Goal: Find specific page/section: Find specific page/section

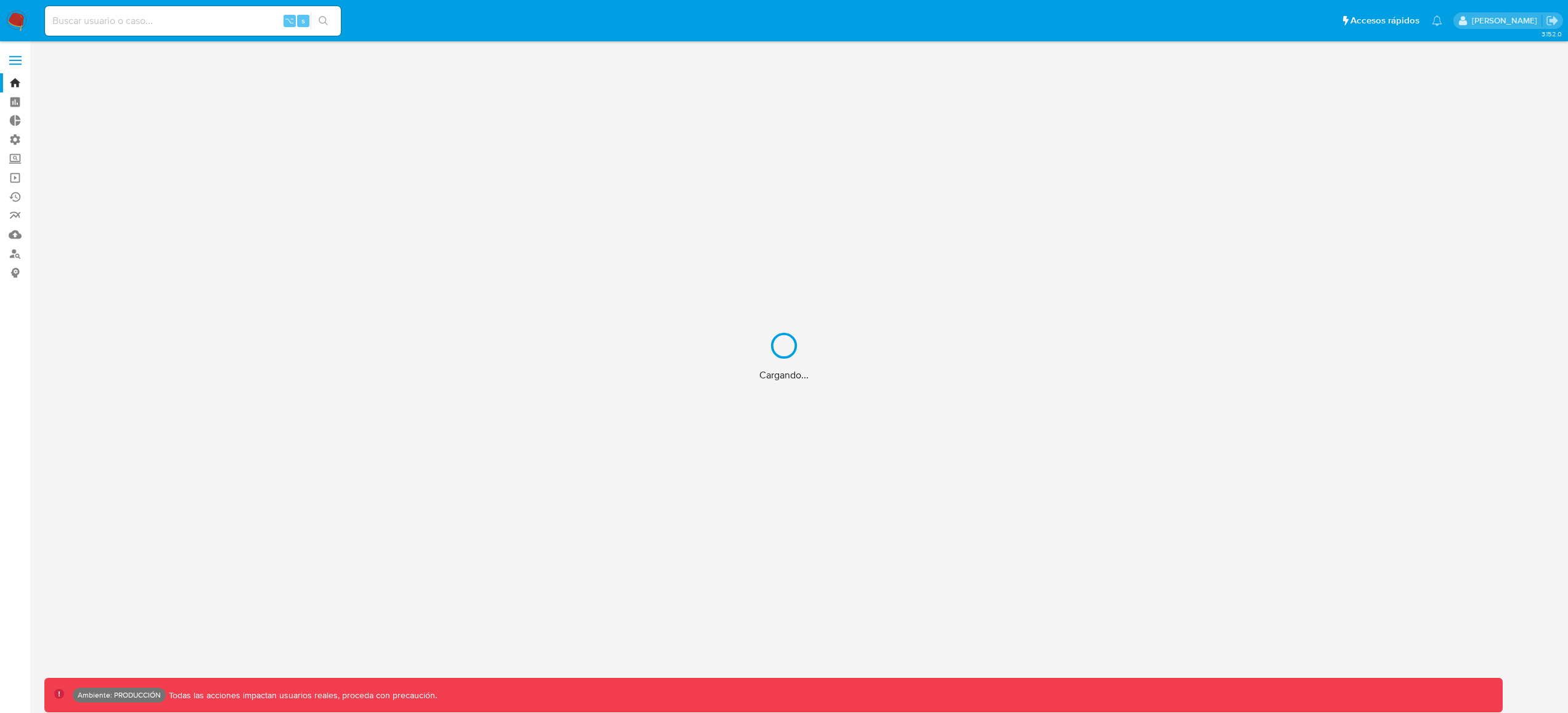
click at [127, 19] on div "Cargando..." at bounding box center [784, 356] width 1568 height 713
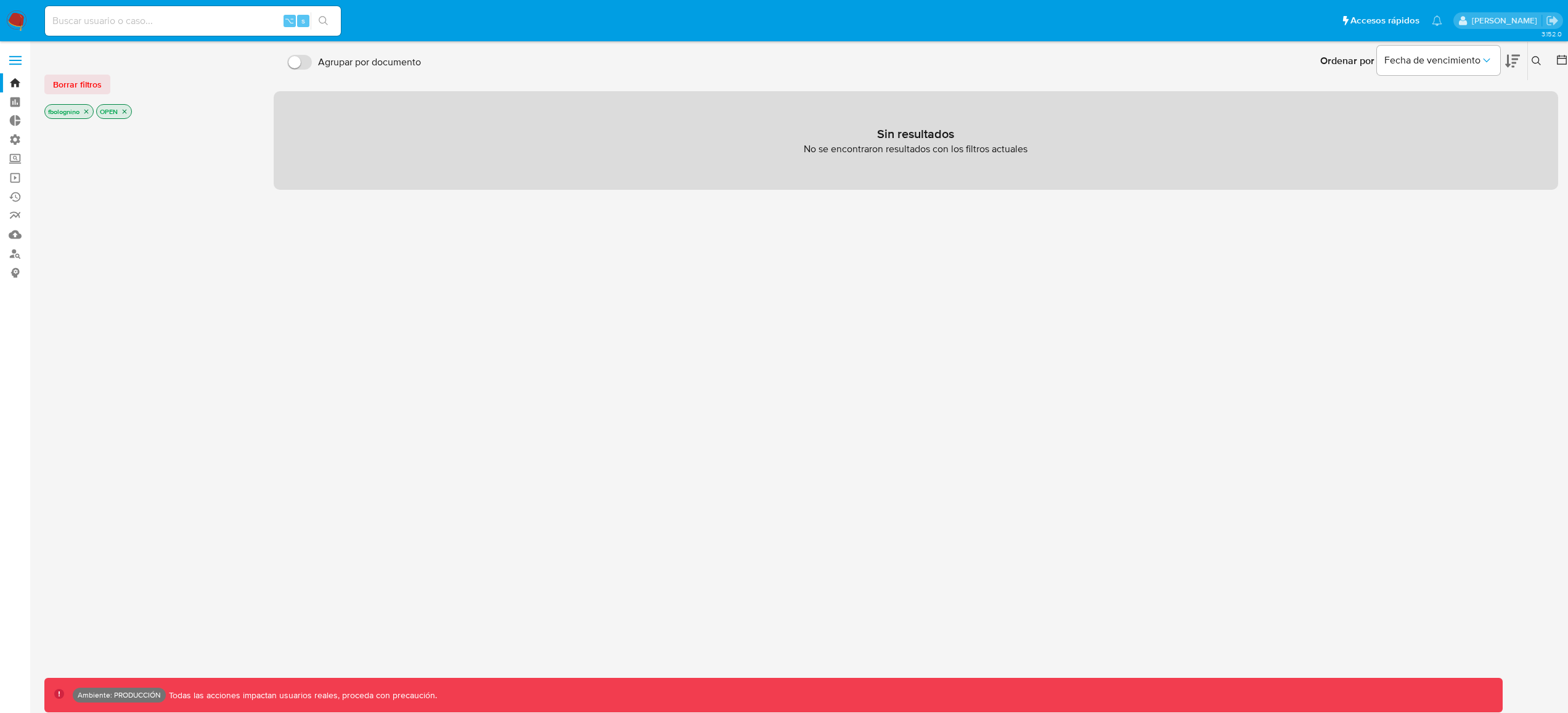
click at [129, 22] on input at bounding box center [192, 21] width 296 height 16
type input "bologninofer"
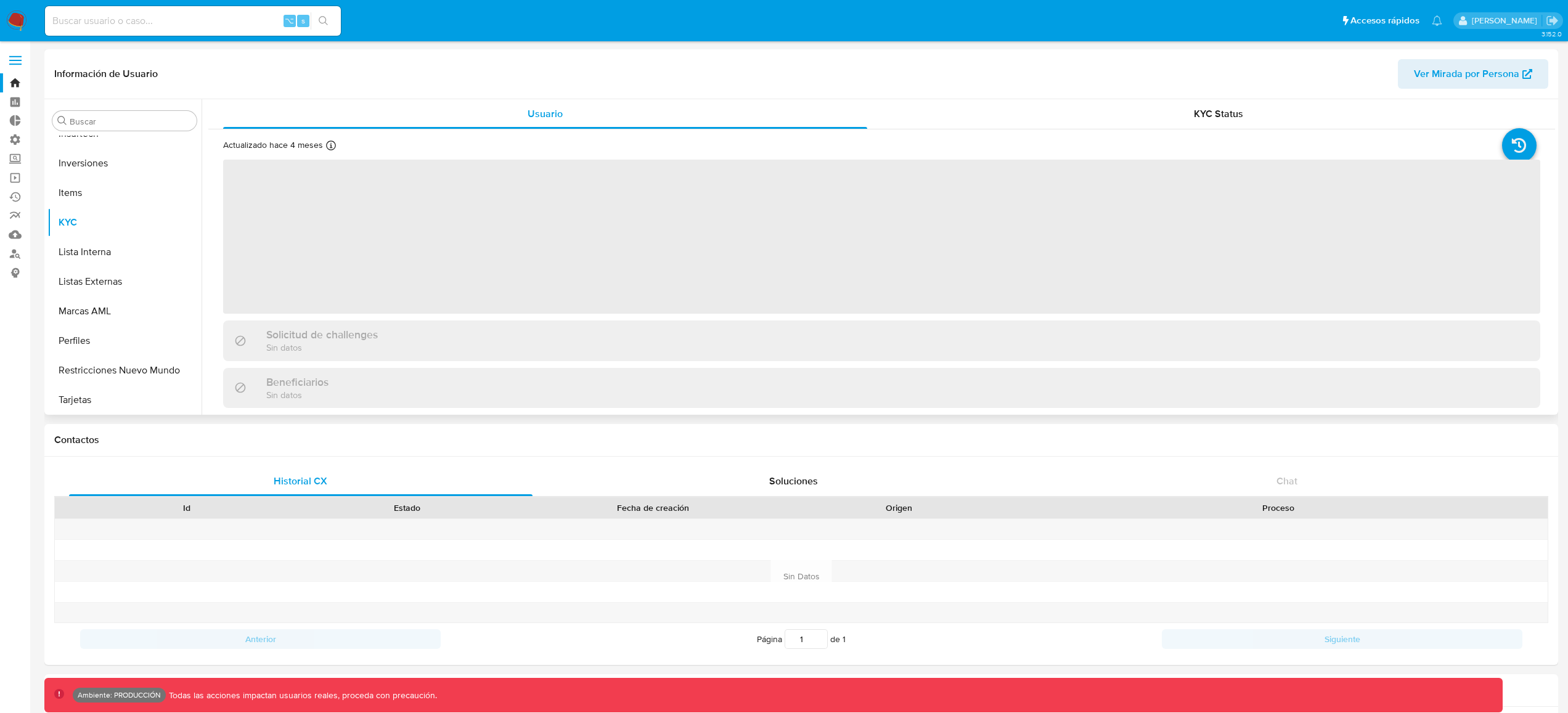
scroll to position [550, 0]
select select "10"
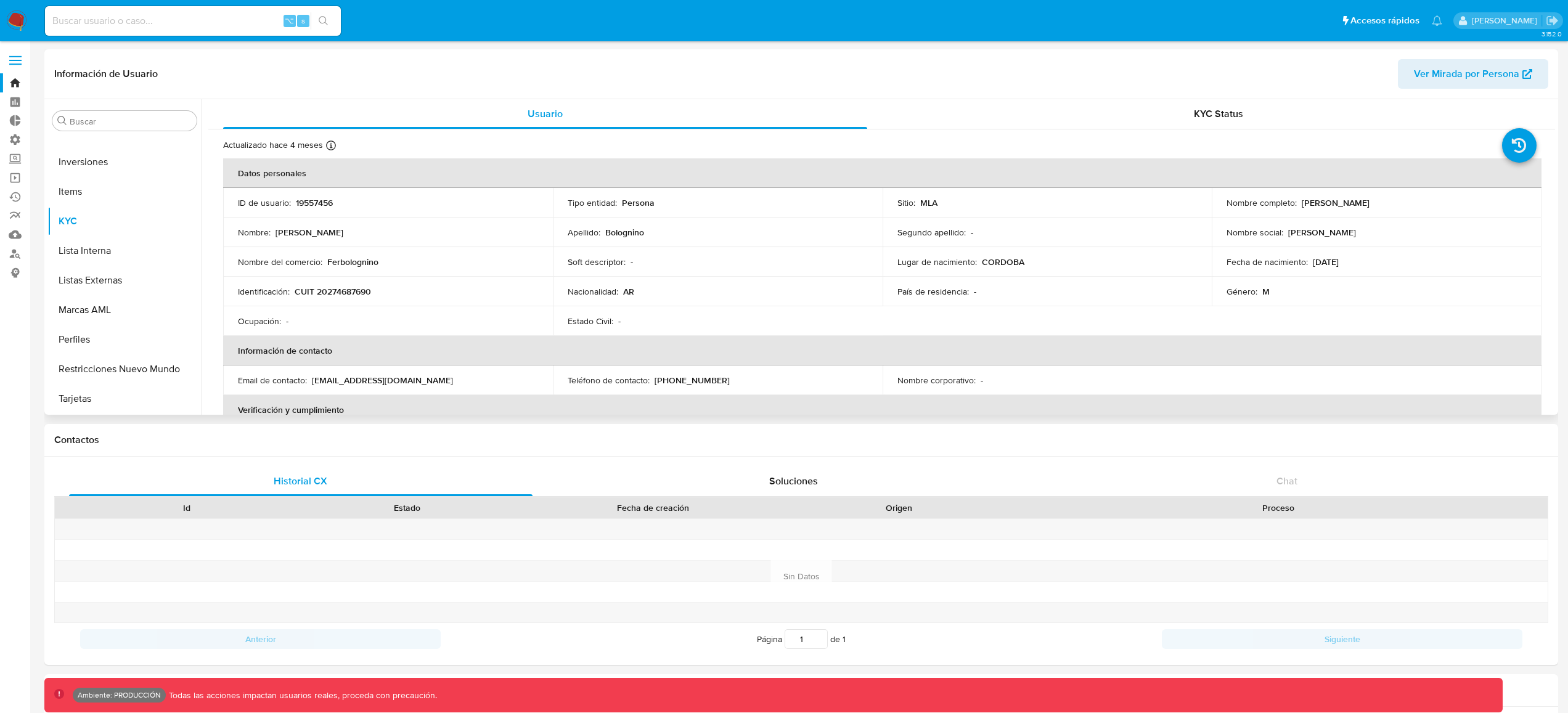
click at [1486, 72] on span "Ver Mirada por Persona" at bounding box center [1466, 74] width 105 height 30
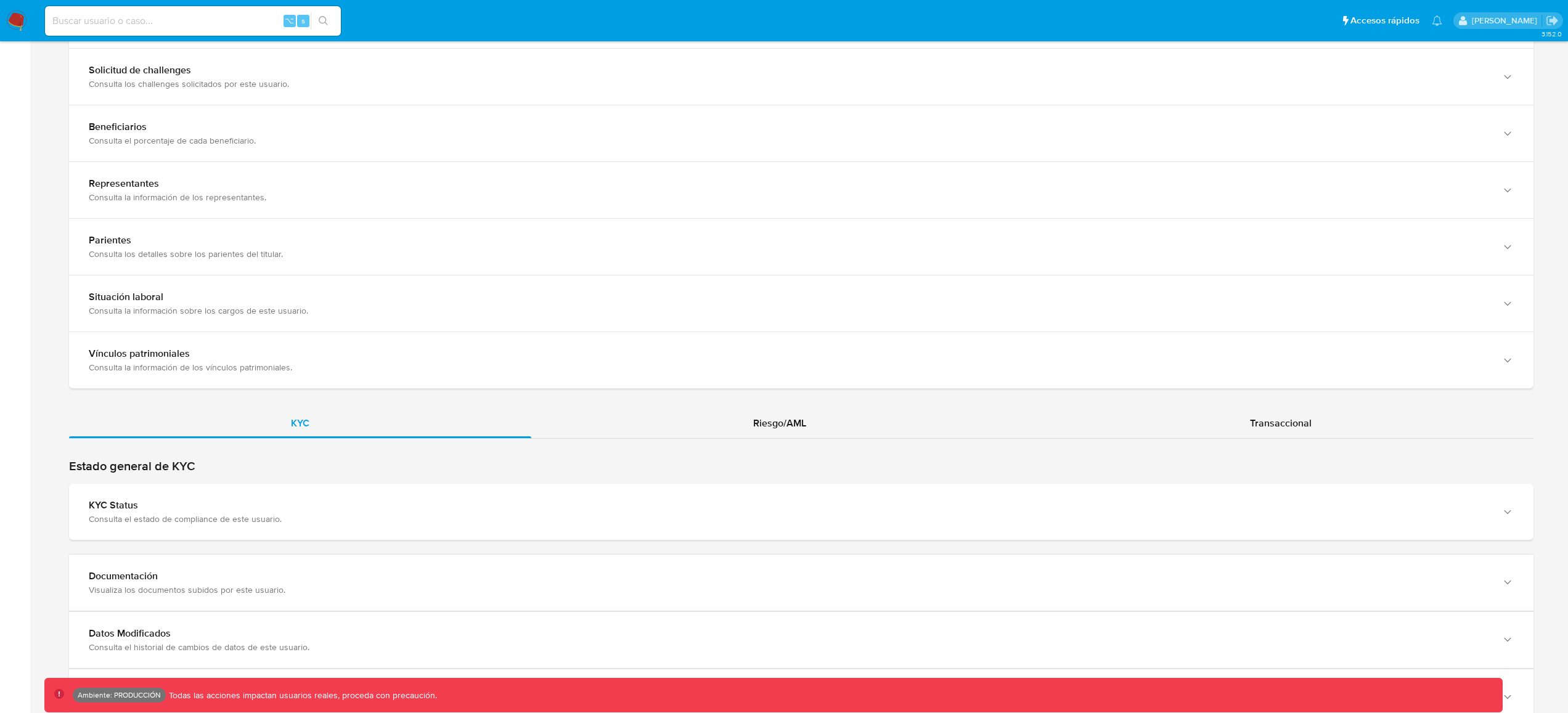
scroll to position [838, 0]
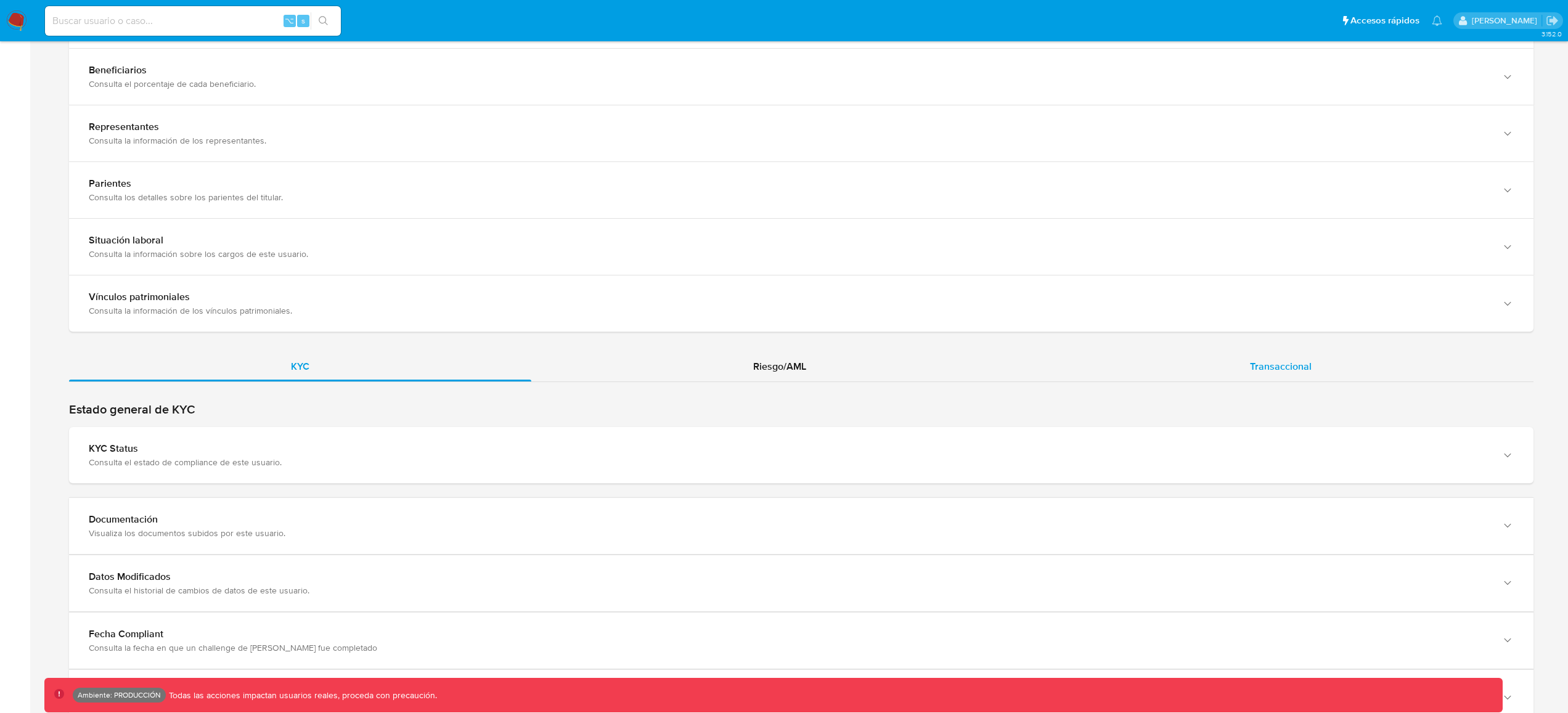
click at [1271, 369] on span "Transaccional" at bounding box center [1280, 366] width 62 height 14
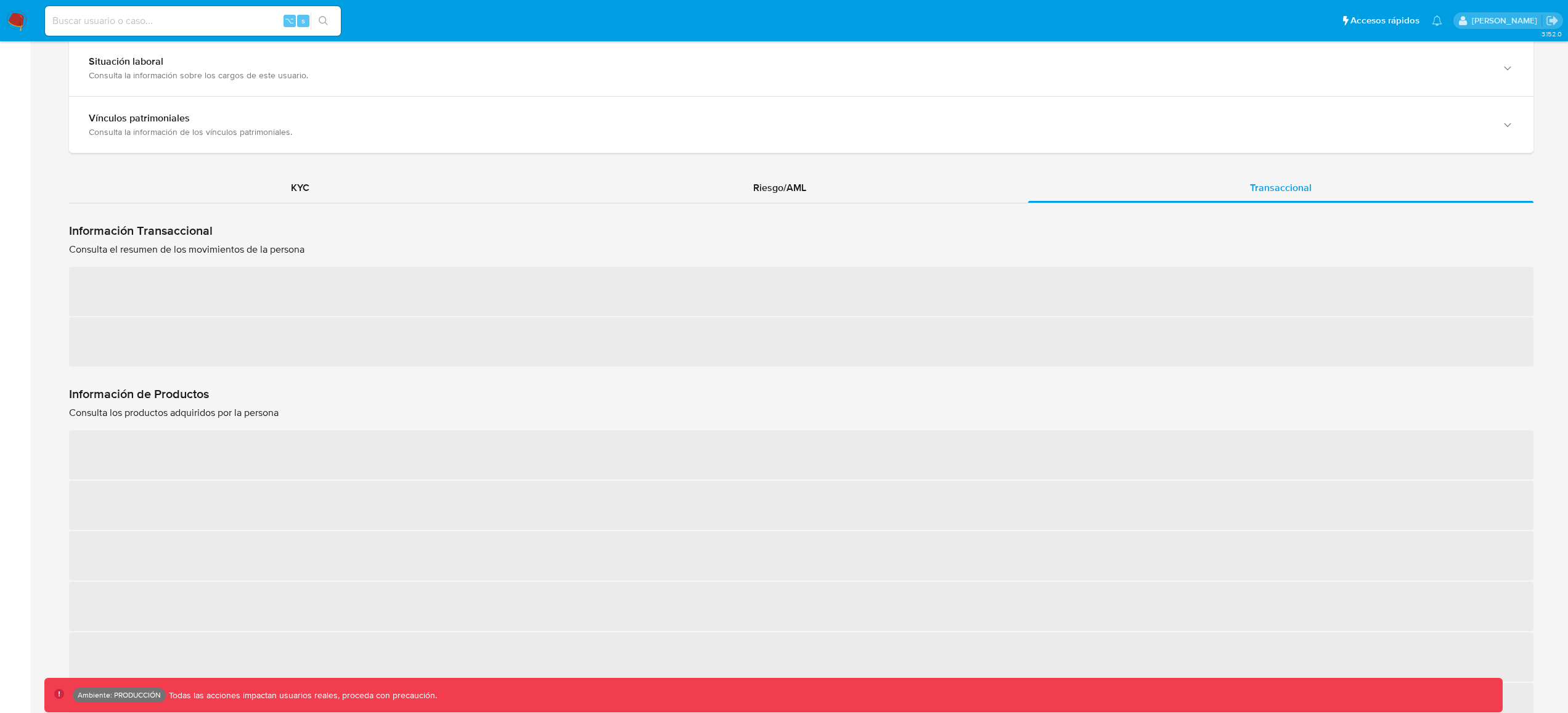
scroll to position [1119, 0]
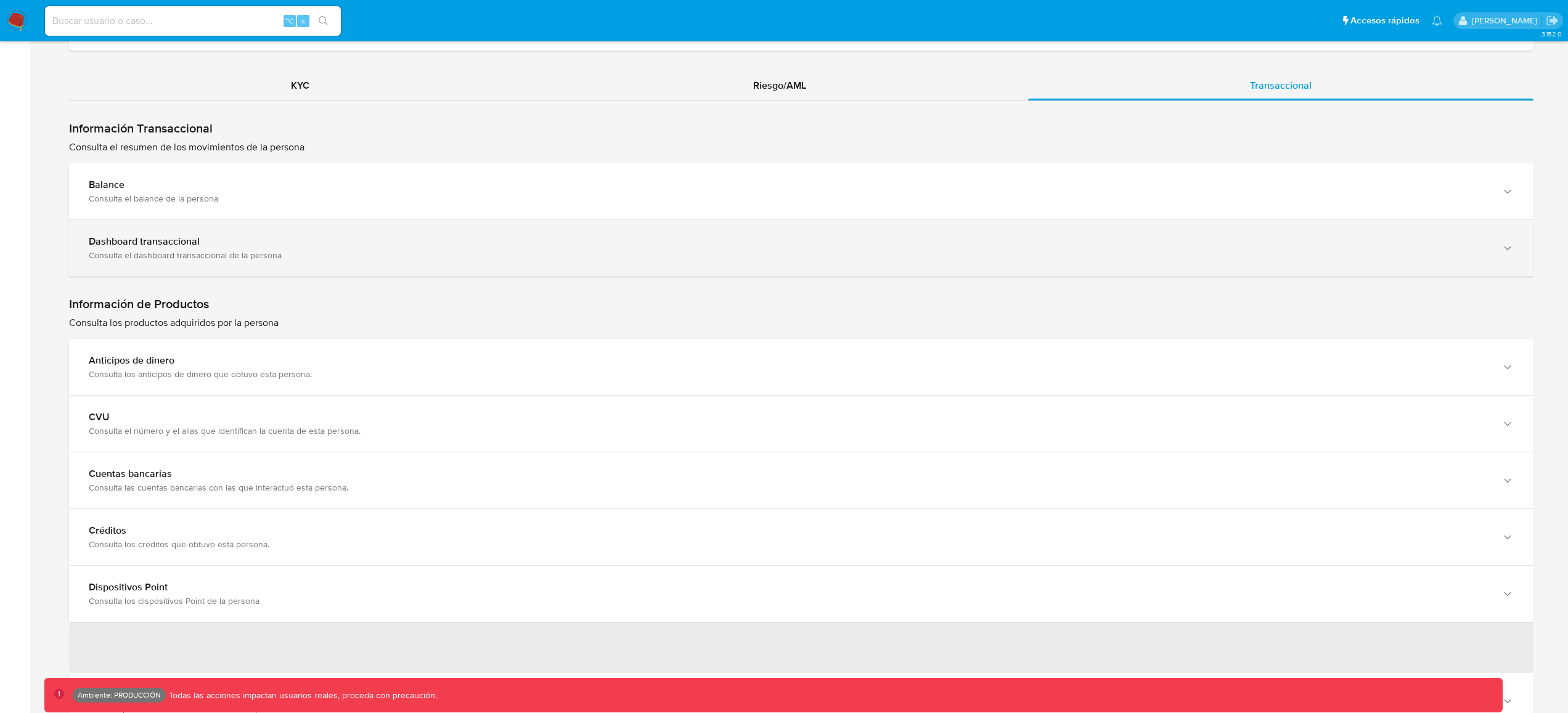
click at [153, 246] on b "Dashboard transaccional" at bounding box center [144, 241] width 111 height 14
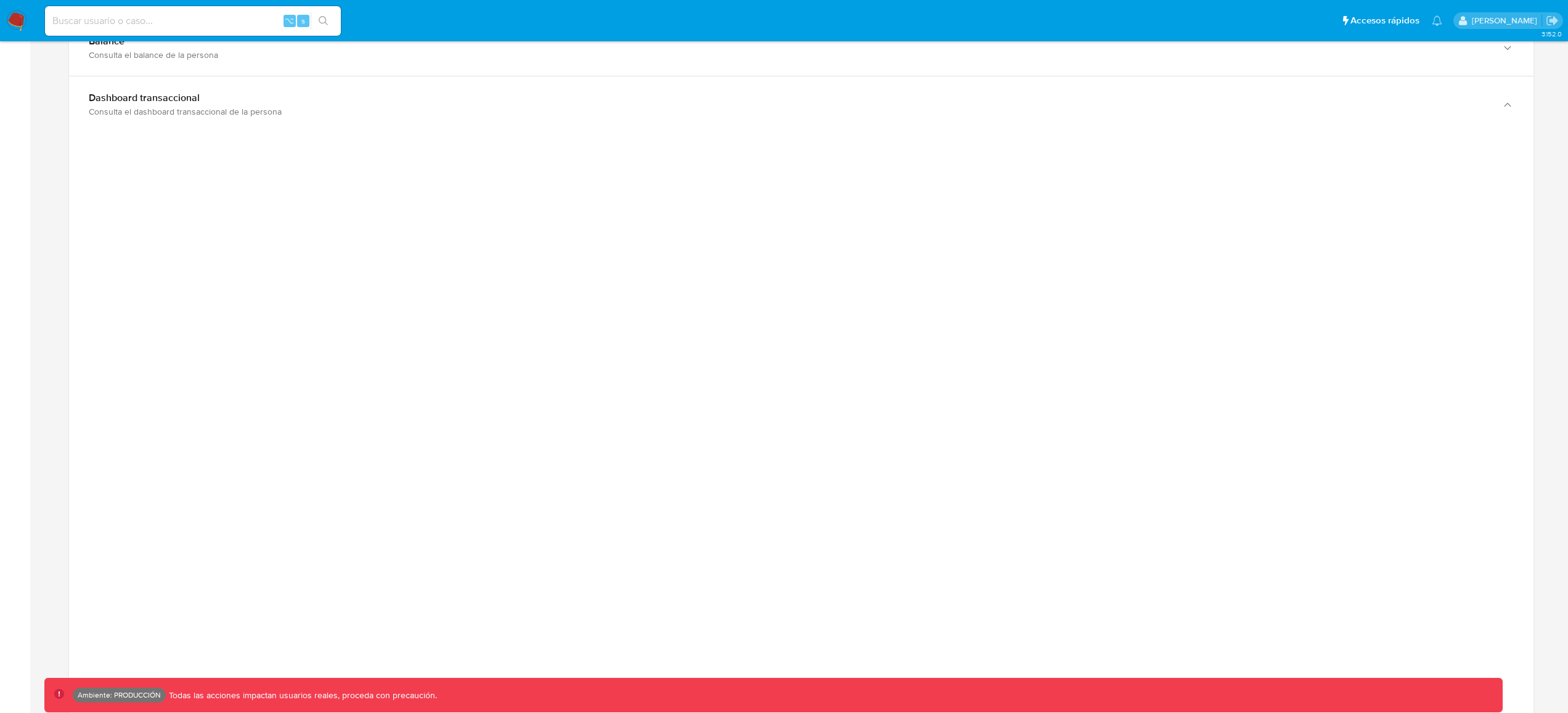
scroll to position [1278, 0]
